Goal: Information Seeking & Learning: Learn about a topic

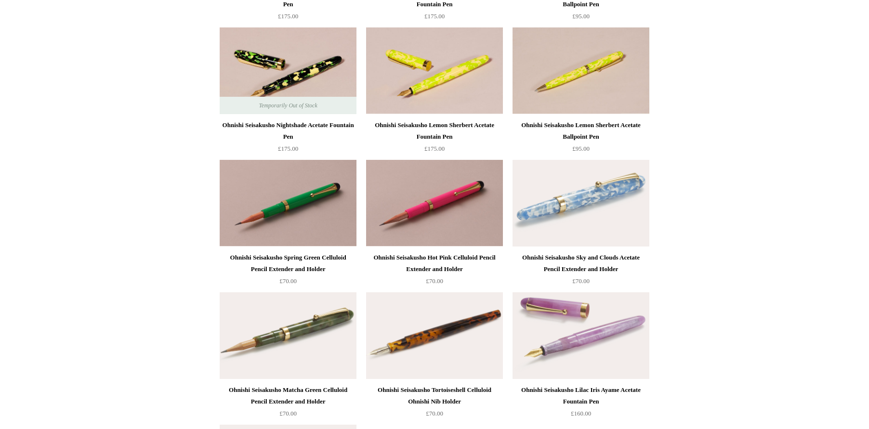
scroll to position [1158, 0]
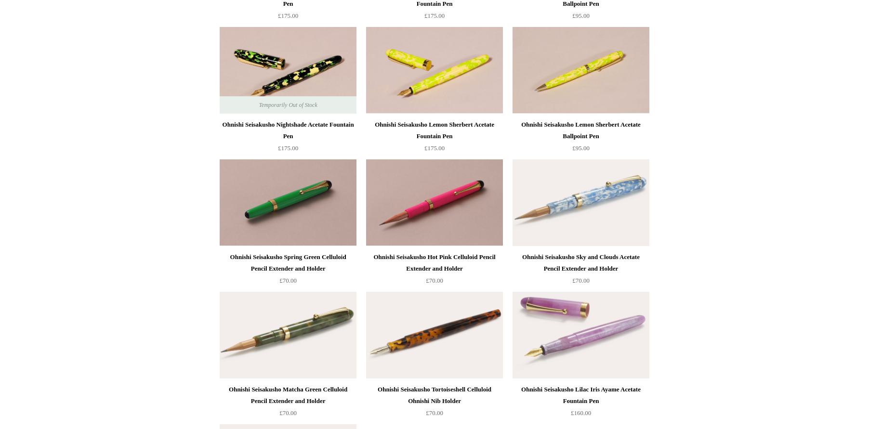
click at [246, 196] on img at bounding box center [288, 202] width 137 height 87
click at [288, 202] on img at bounding box center [288, 202] width 137 height 87
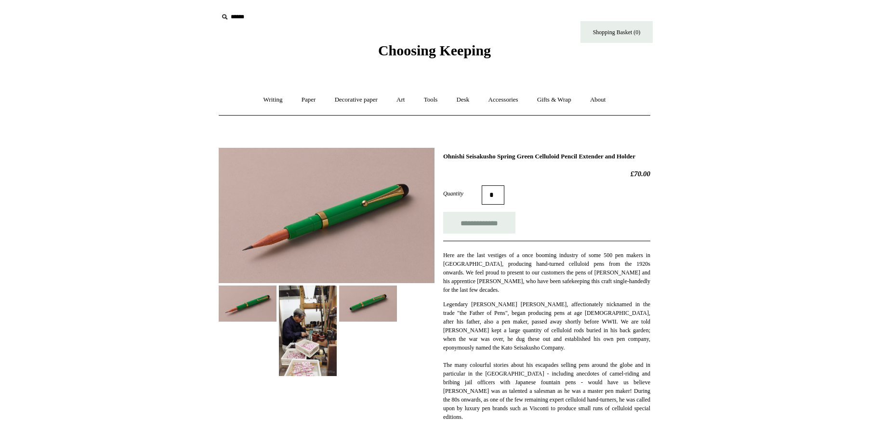
click at [287, 326] on img at bounding box center [308, 331] width 58 height 91
click at [309, 220] on img at bounding box center [327, 216] width 216 height 136
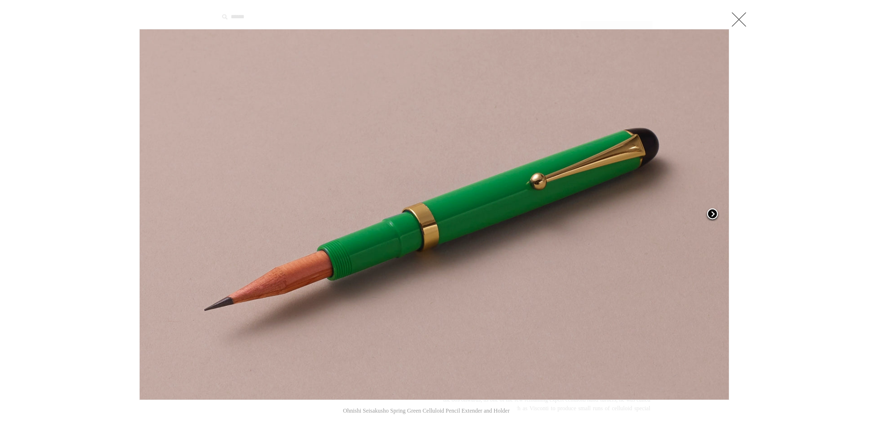
click at [713, 213] on span at bounding box center [712, 215] width 14 height 14
